Goal: Information Seeking & Learning: Stay updated

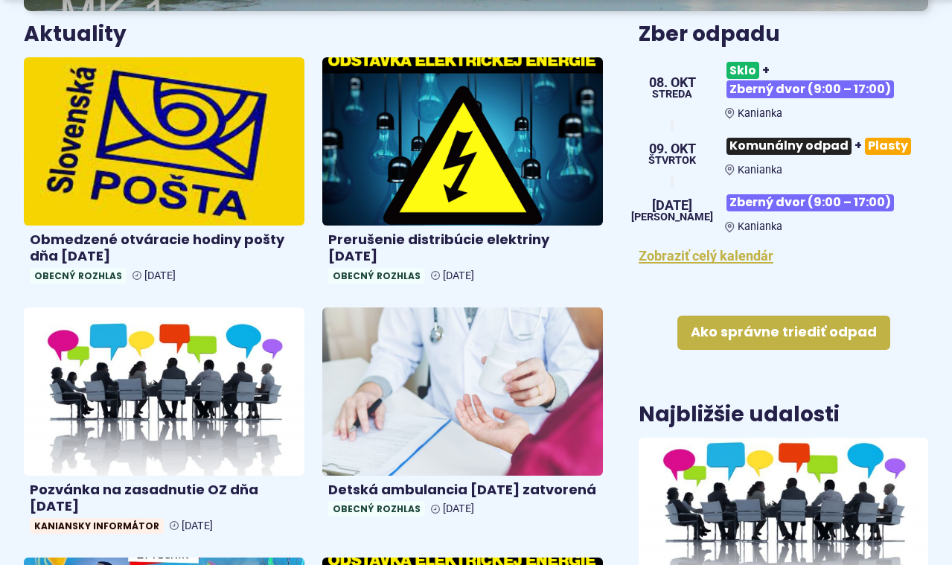
scroll to position [585, 0]
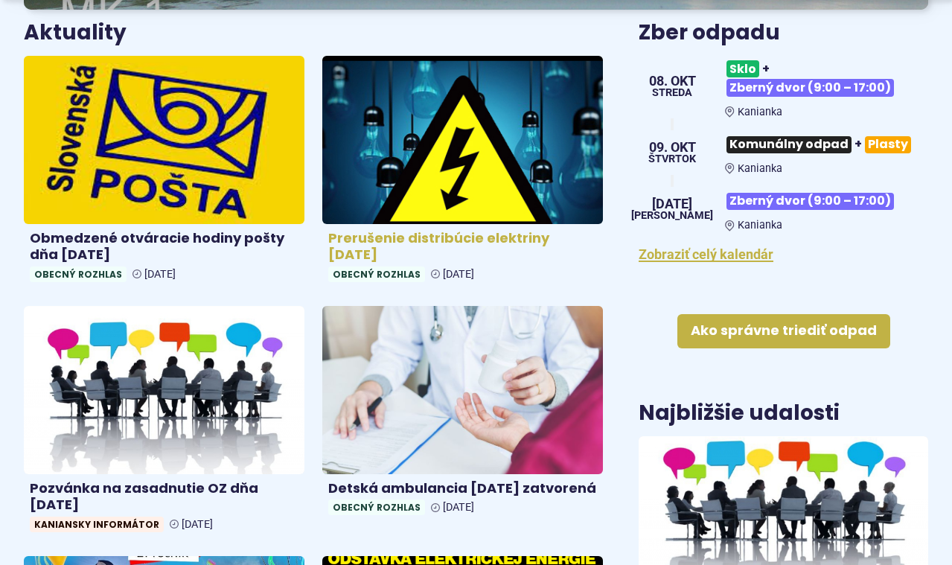
click at [514, 155] on img at bounding box center [463, 139] width 323 height 193
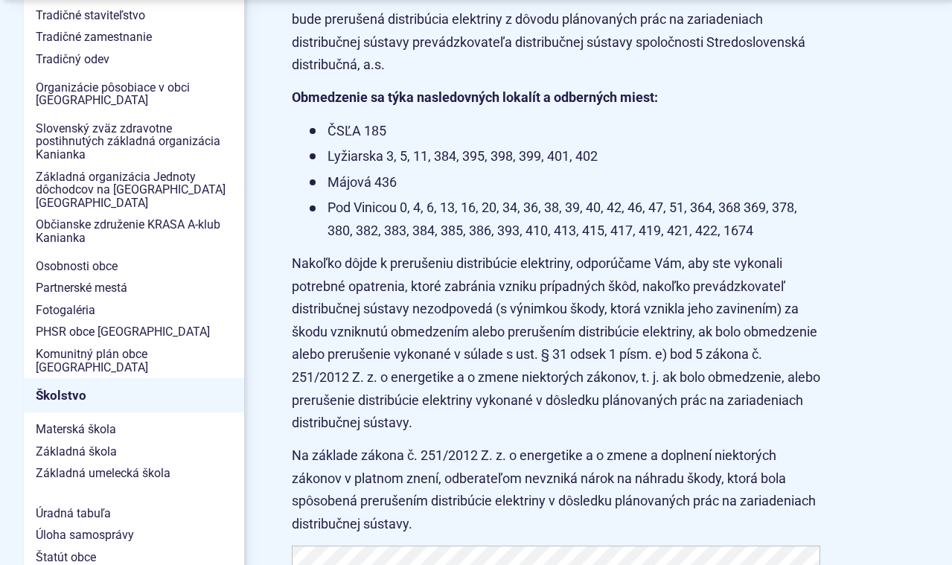
scroll to position [523, 0]
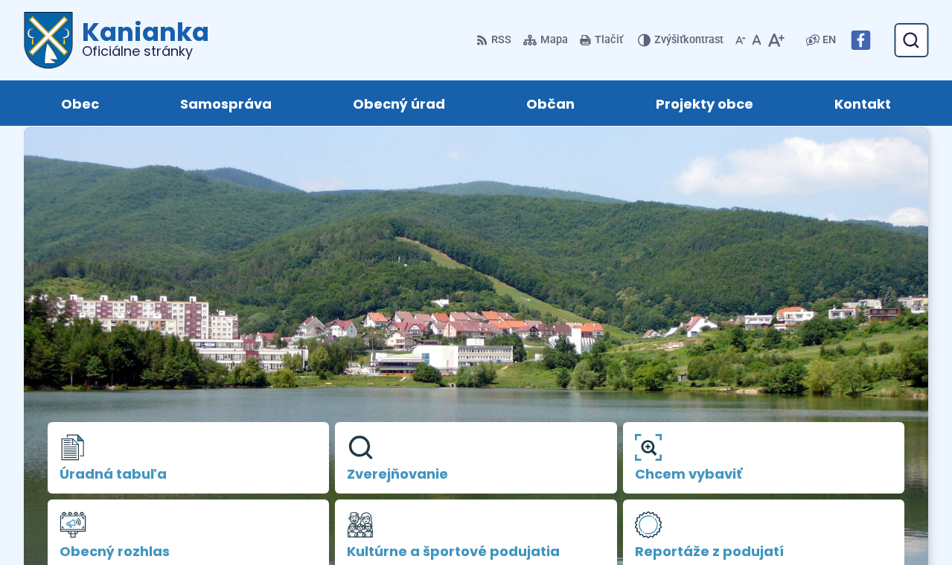
scroll to position [585, 0]
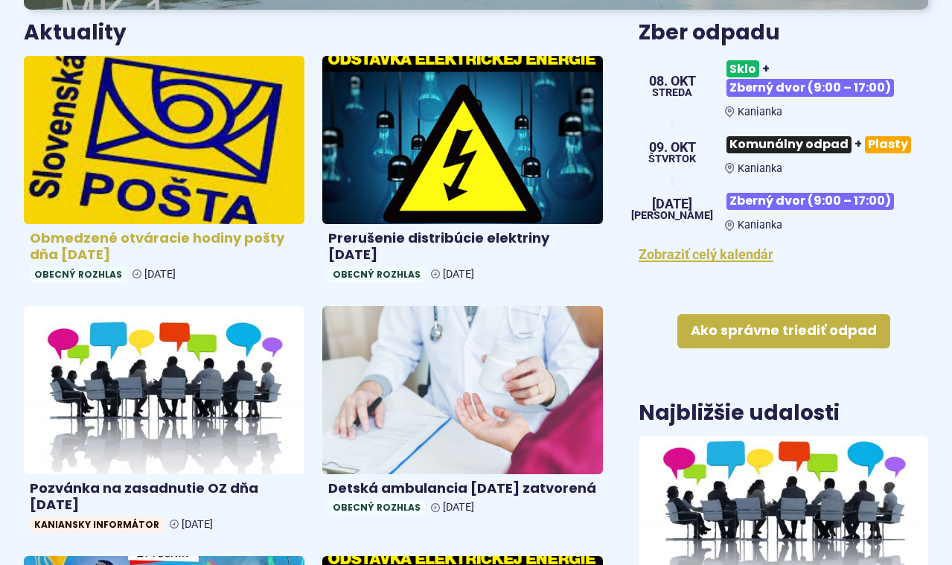
click at [152, 103] on img at bounding box center [164, 139] width 323 height 193
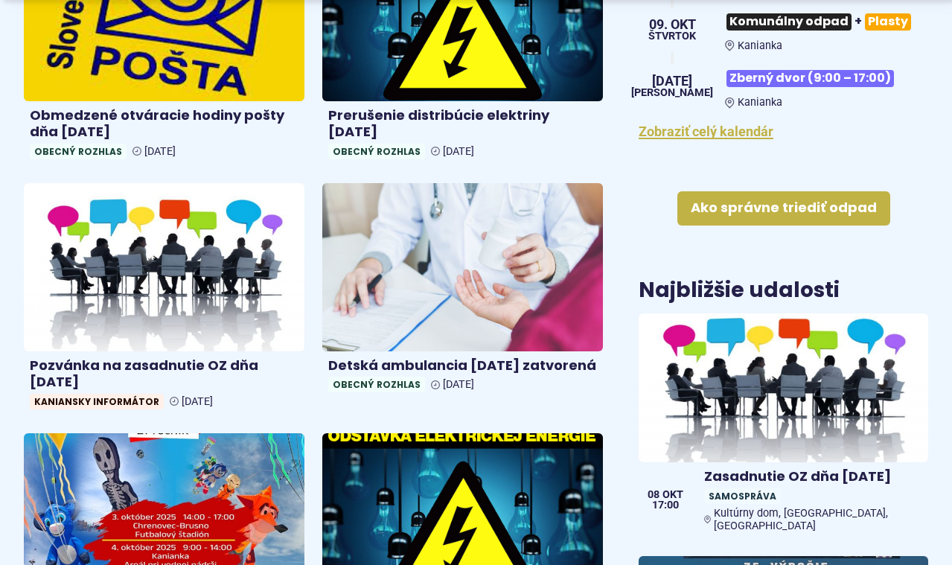
scroll to position [708, 0]
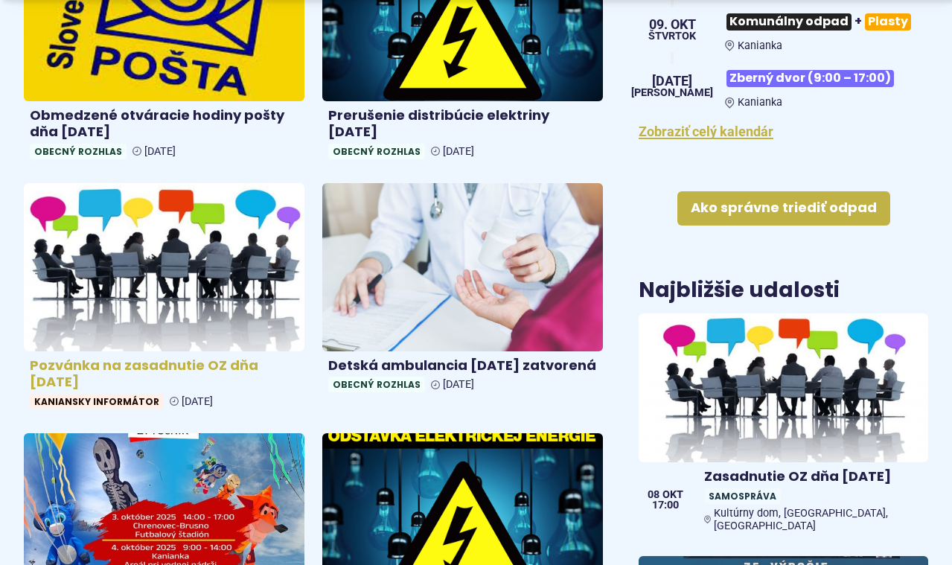
click at [249, 255] on img at bounding box center [164, 266] width 323 height 193
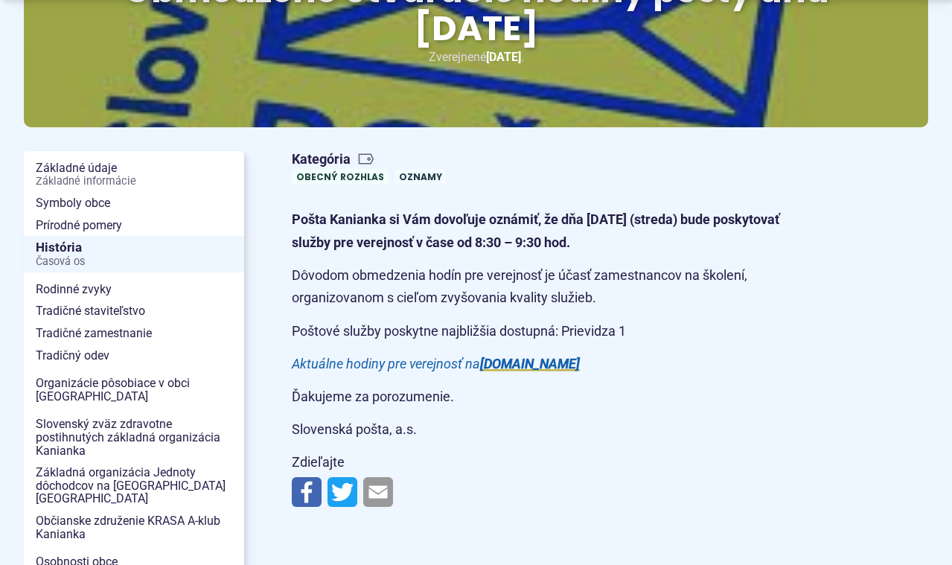
scroll to position [261, 0]
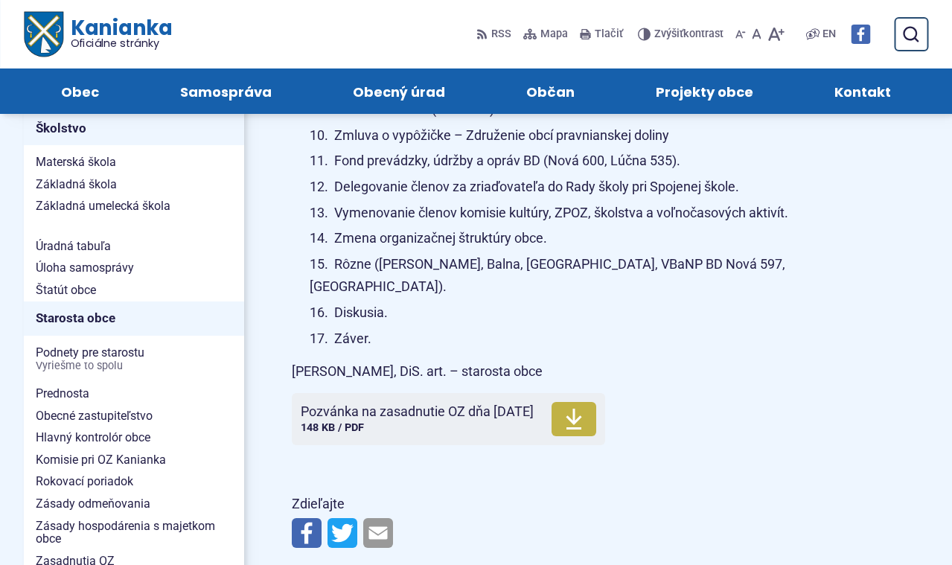
scroll to position [770, 0]
